Goal: Information Seeking & Learning: Find specific page/section

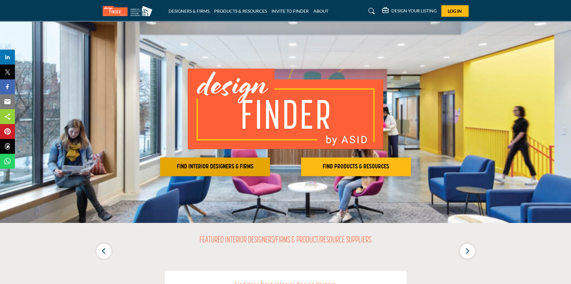
click at [229, 164] on h2 "FIND INTERIOR DESIGNERS & FIRMS" at bounding box center [215, 166] width 106 height 7
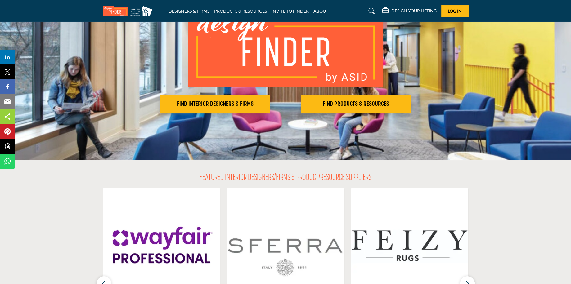
scroll to position [62, 0]
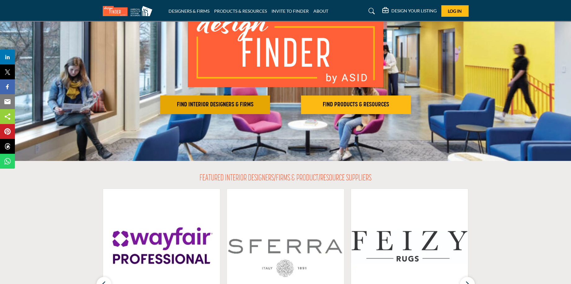
click at [230, 104] on h2 "FIND INTERIOR DESIGNERS & FIRMS" at bounding box center [215, 104] width 106 height 7
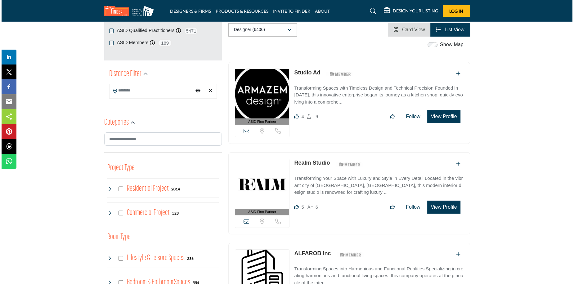
scroll to position [155, 0]
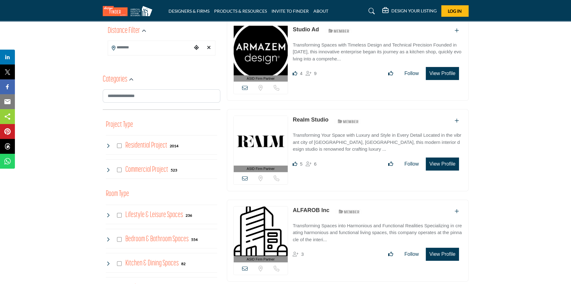
click at [441, 77] on button "View Profile" at bounding box center [442, 73] width 33 height 13
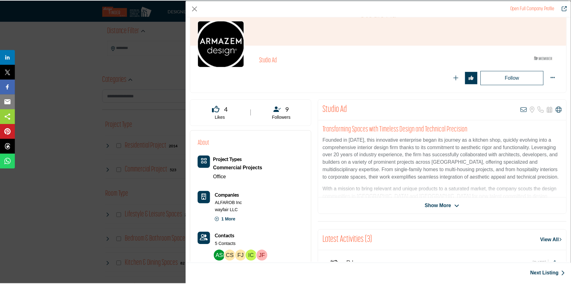
scroll to position [7, 0]
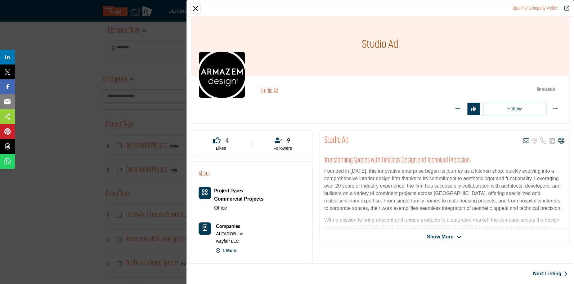
click at [197, 9] on button "Close" at bounding box center [195, 8] width 9 height 9
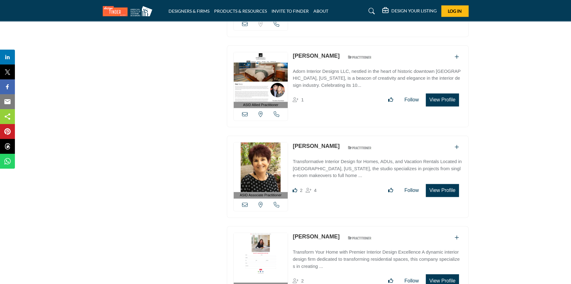
scroll to position [1273, 0]
